Goal: Entertainment & Leisure: Consume media (video, audio)

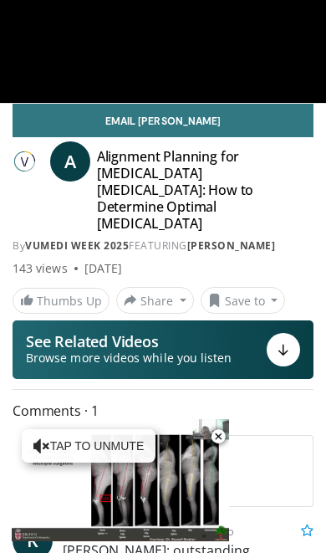
scroll to position [170, 0]
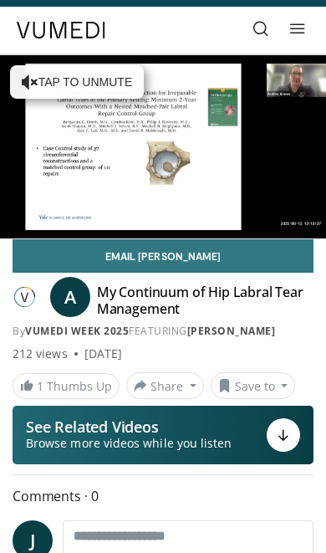
scroll to position [34, 0]
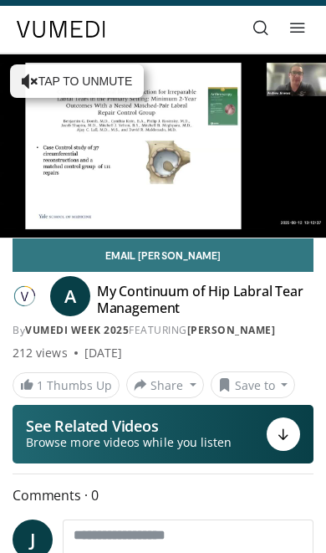
click at [294, 425] on div at bounding box center [283, 434] width 33 height 33
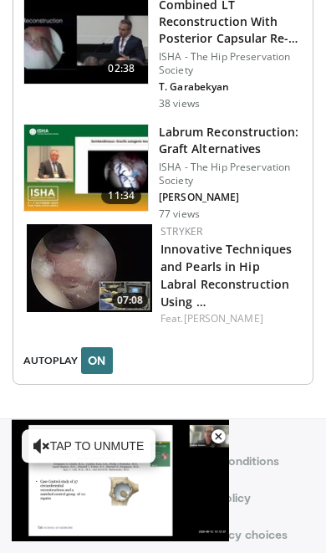
scroll to position [2811, 0]
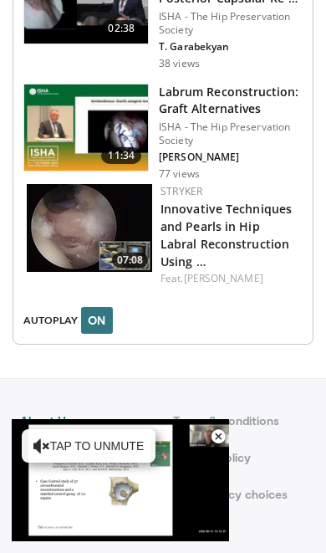
click at [226, 454] on span "Video Player" at bounding box center [218, 436] width 33 height 33
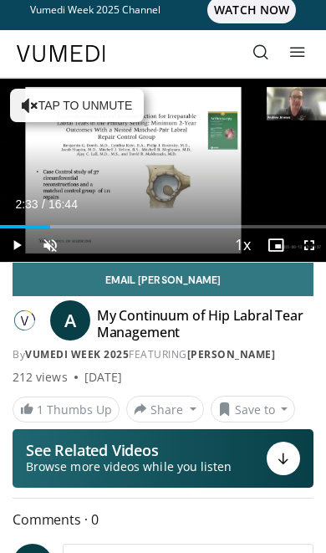
scroll to position [0, 0]
